Goal: Information Seeking & Learning: Learn about a topic

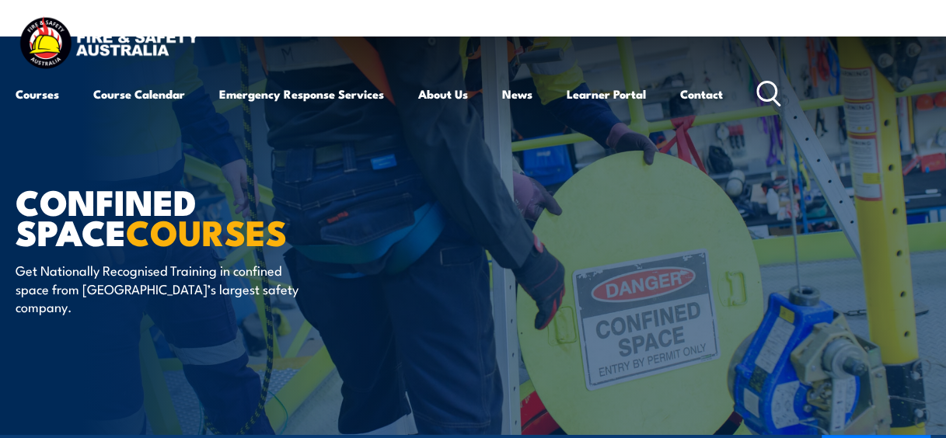
click at [775, 95] on circle at bounding box center [766, 91] width 19 height 19
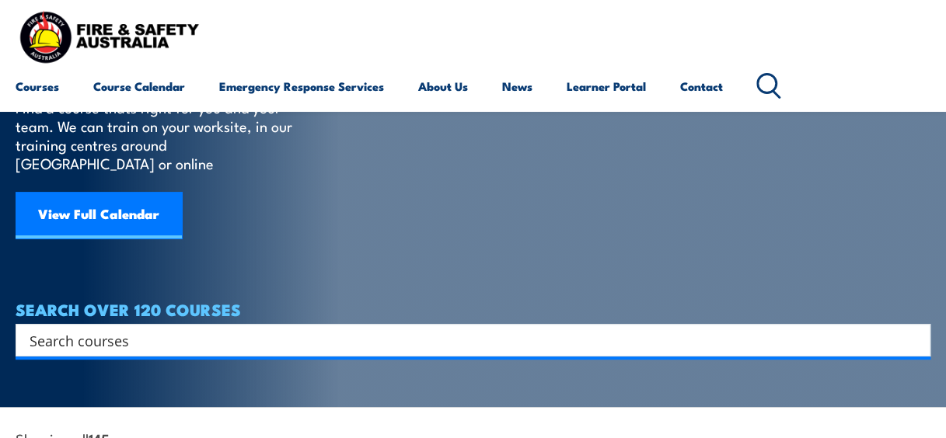
scroll to position [65, 0]
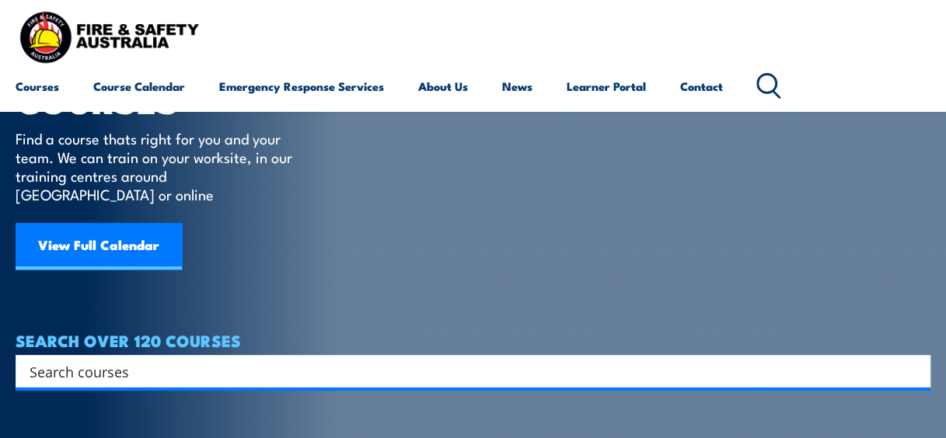
click at [158, 360] on input "Search input" at bounding box center [463, 371] width 866 height 23
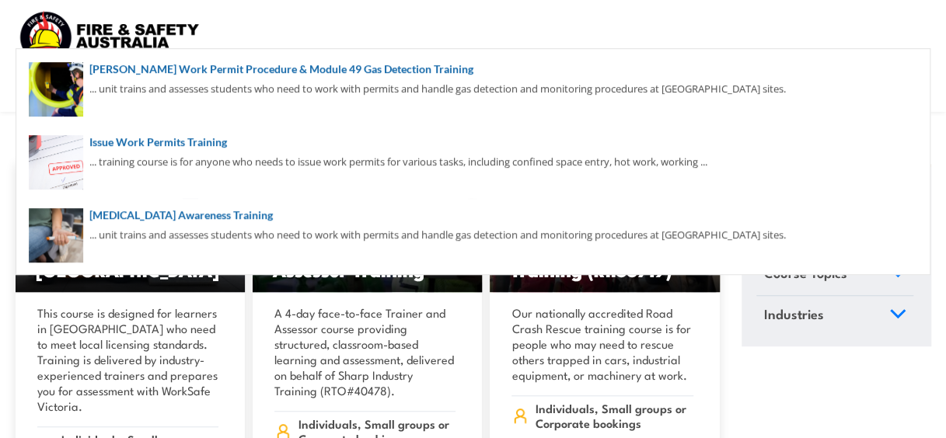
scroll to position [394, 0]
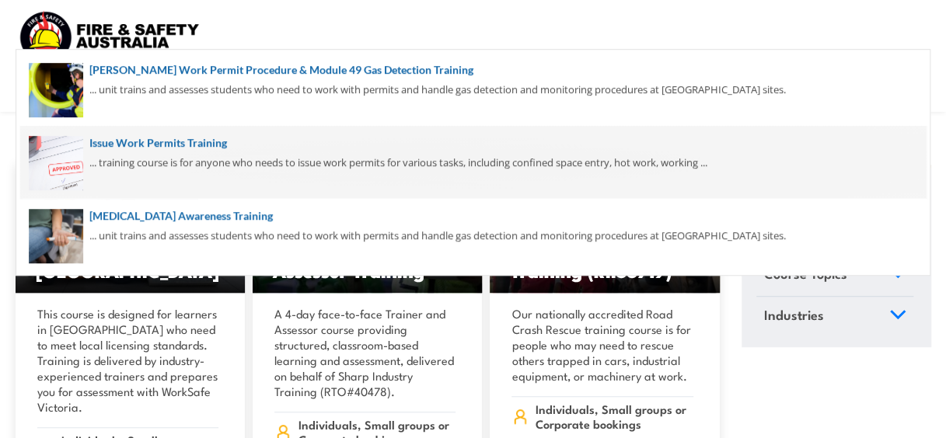
type input "permit to work"
click at [176, 151] on span at bounding box center [472, 162] width 905 height 73
